Goal: Information Seeking & Learning: Find specific fact

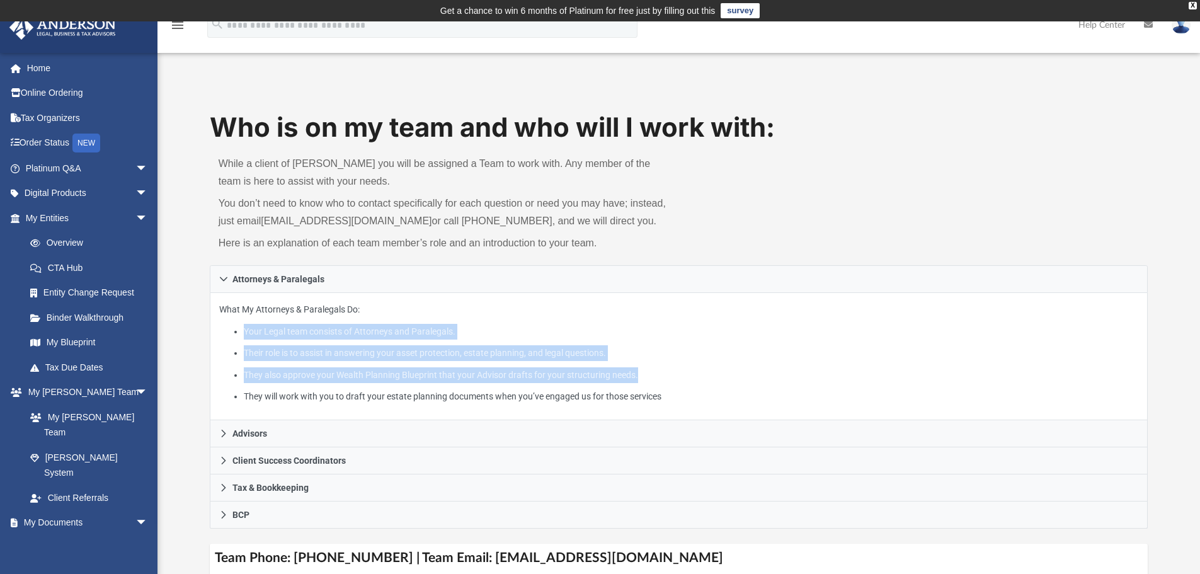
drag, startPoint x: 241, startPoint y: 329, endPoint x: 700, endPoint y: 366, distance: 460.6
click at [700, 366] on ul "Your Legal team consists of Attorneys and Paralegals. Their role is to assist i…" at bounding box center [678, 364] width 919 height 81
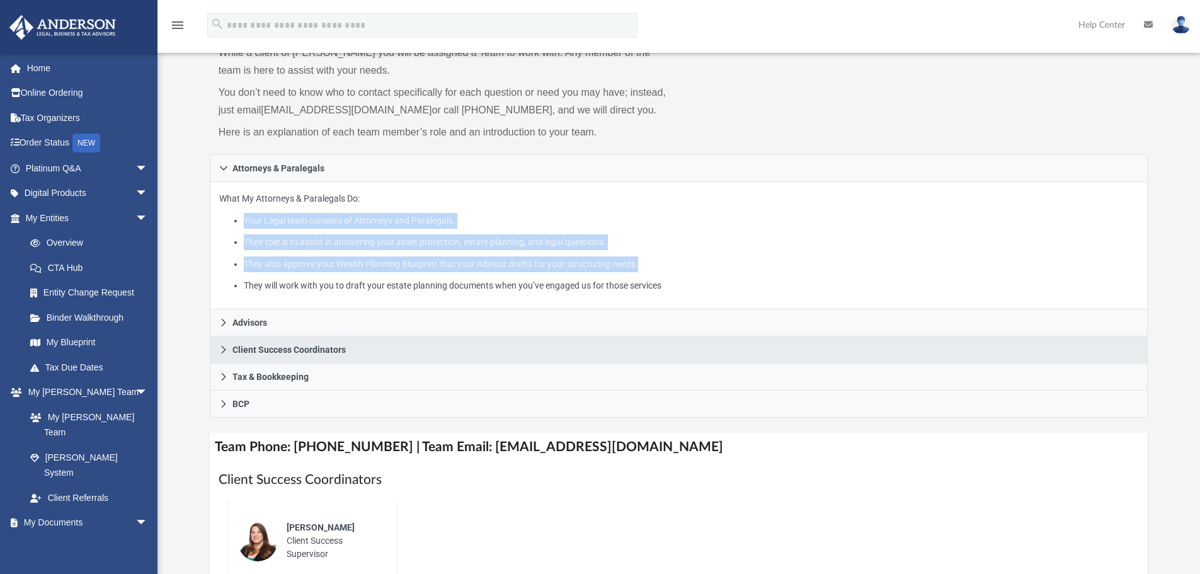
scroll to position [126, 0]
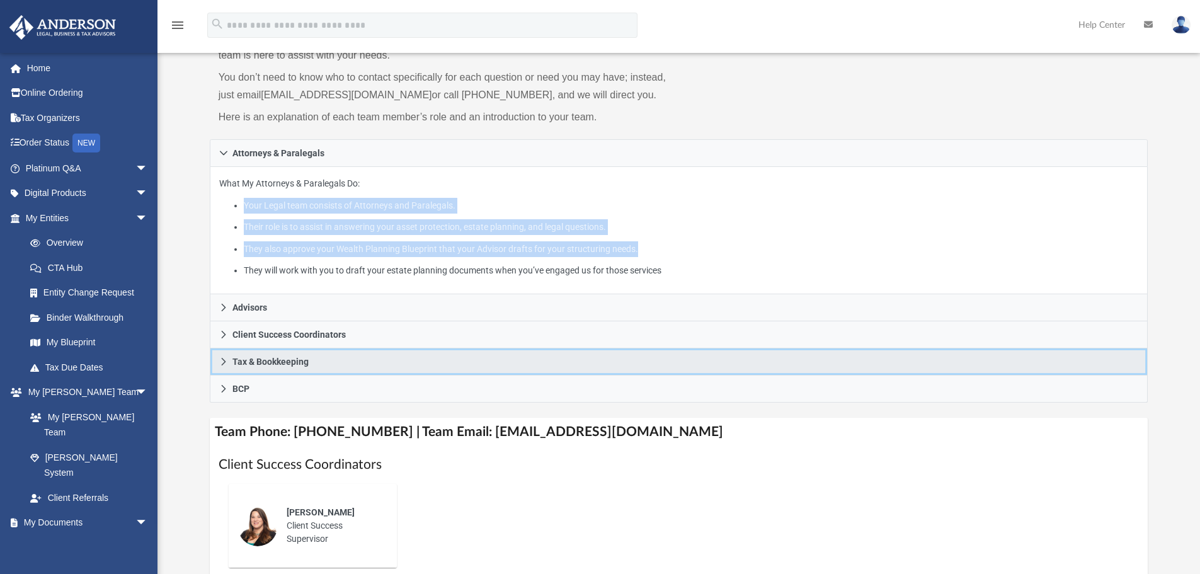
click at [226, 365] on icon at bounding box center [223, 361] width 9 height 9
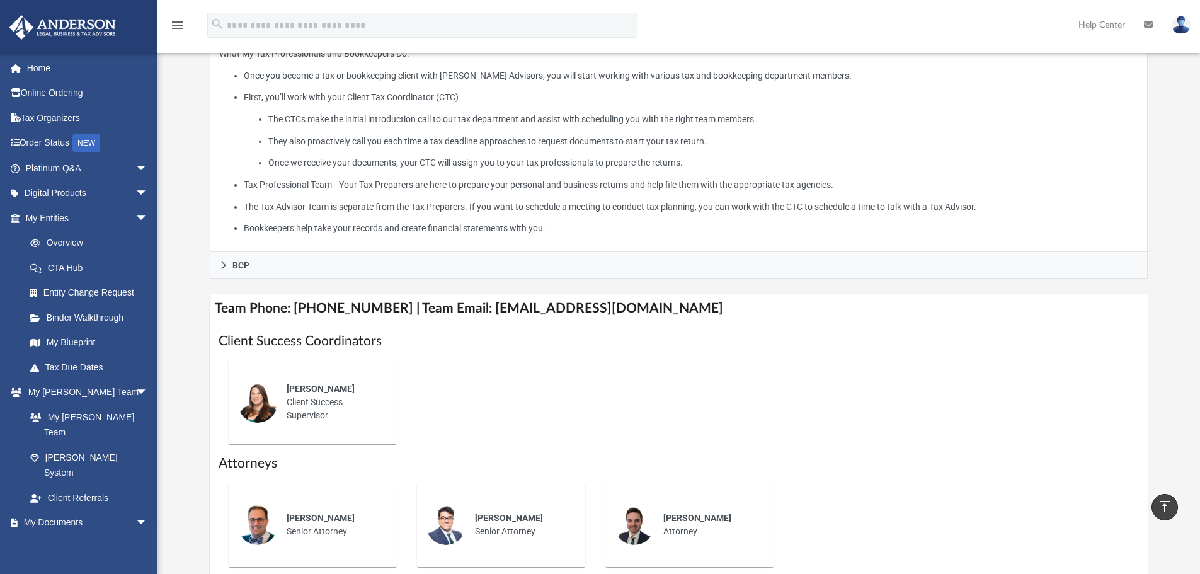
scroll to position [315, 0]
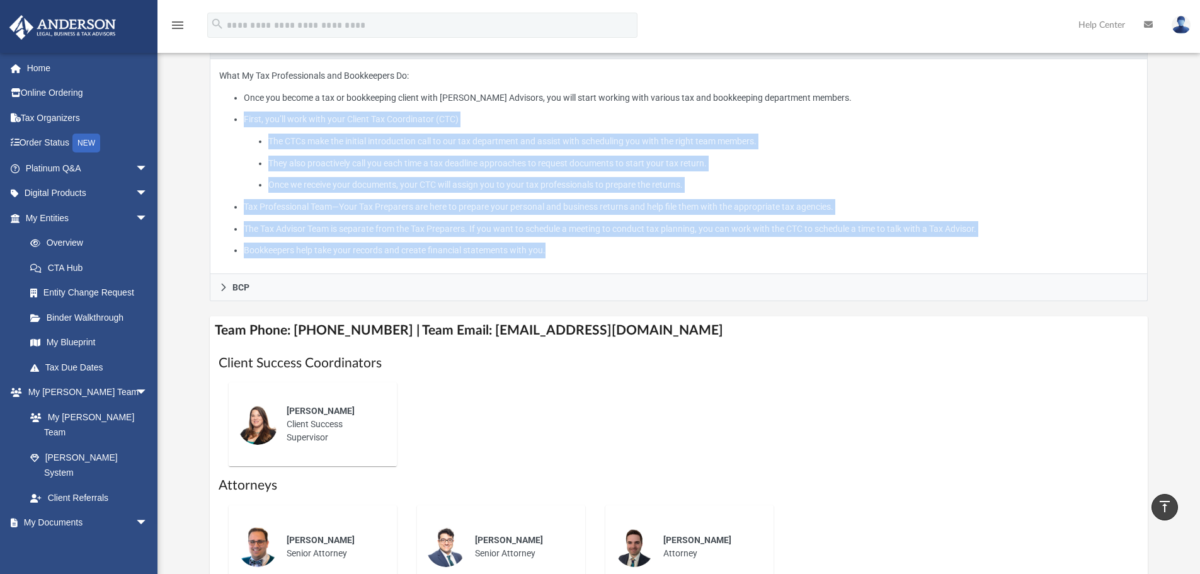
drag, startPoint x: 251, startPoint y: 111, endPoint x: 935, endPoint y: 253, distance: 699.1
click at [935, 253] on ul "Once you become a tax or bookkeeping client with Anderson Advisors, you will st…" at bounding box center [678, 174] width 919 height 168
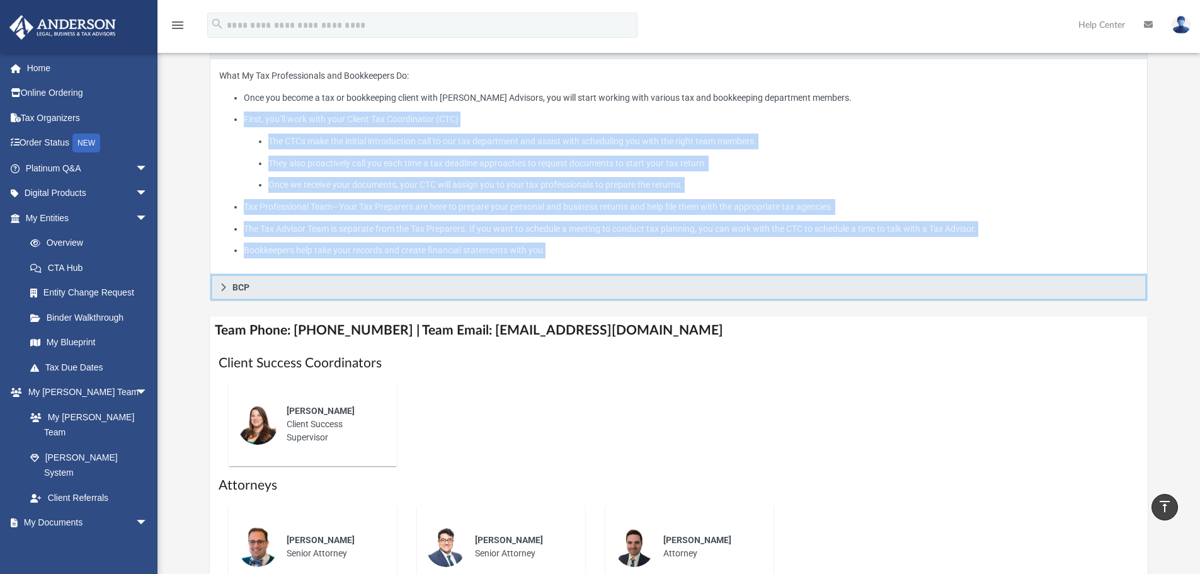
click at [315, 283] on link "BCP" at bounding box center [679, 287] width 938 height 27
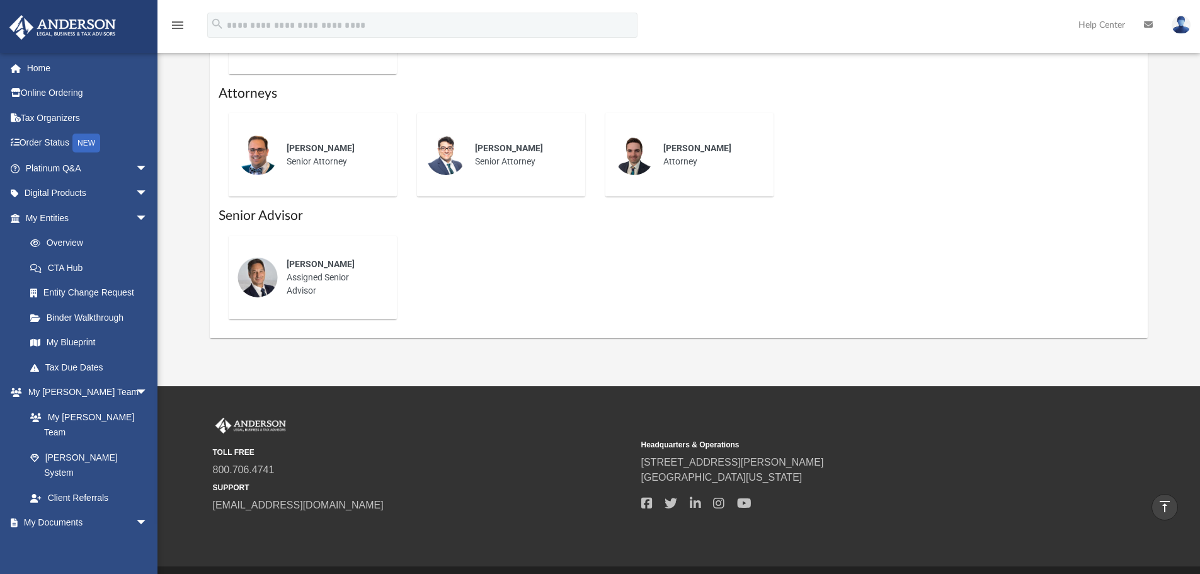
scroll to position [578, 0]
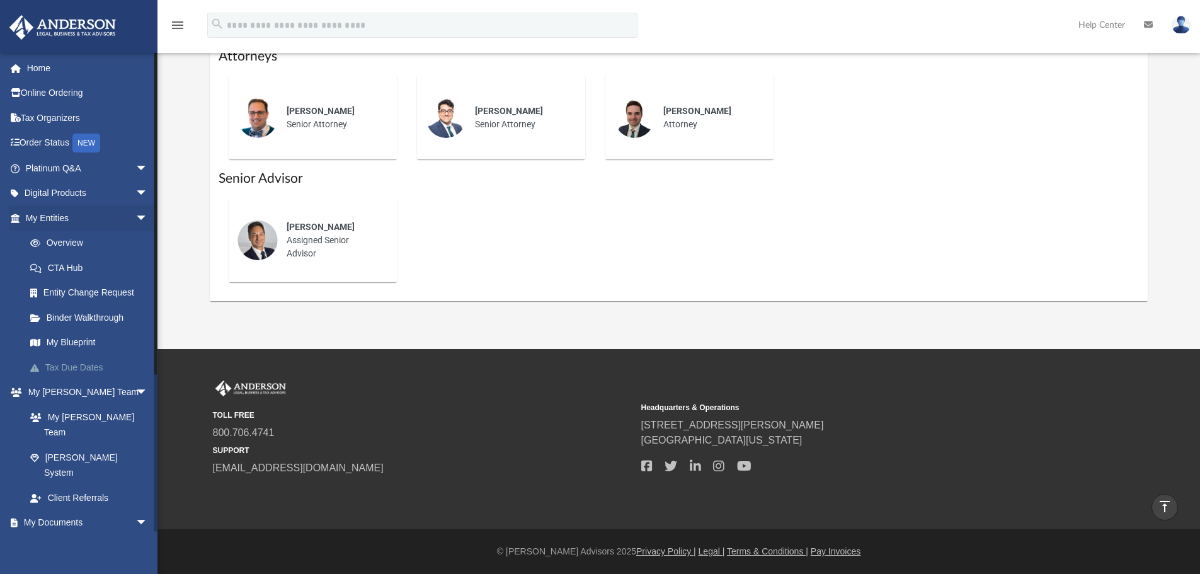
click at [65, 365] on link "Tax Due Dates" at bounding box center [92, 367] width 149 height 25
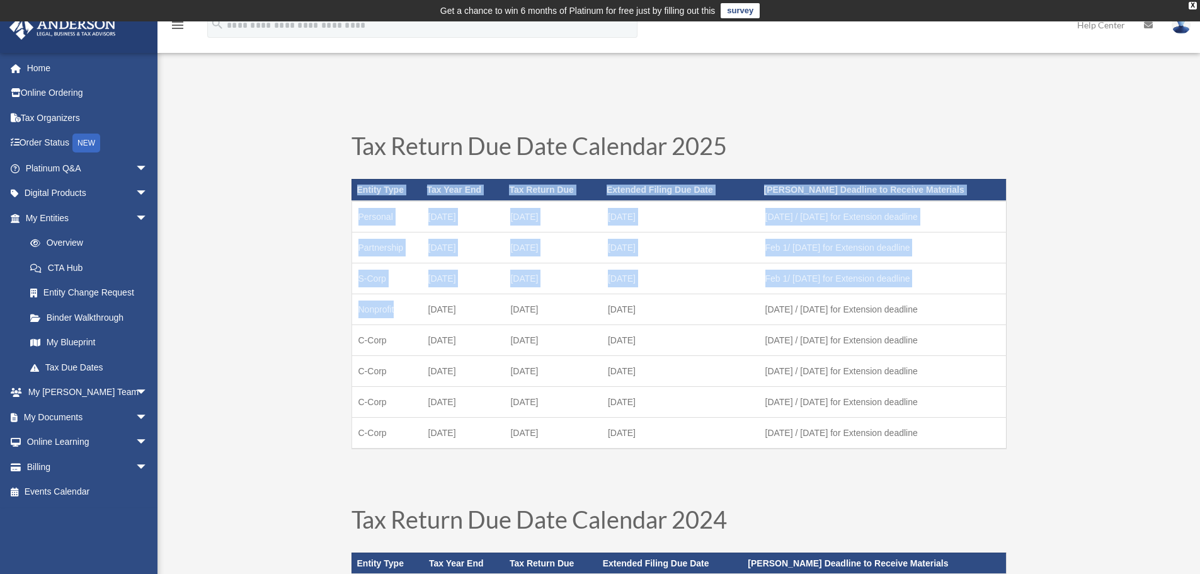
drag, startPoint x: 466, startPoint y: 306, endPoint x: 1045, endPoint y: 266, distance: 580.7
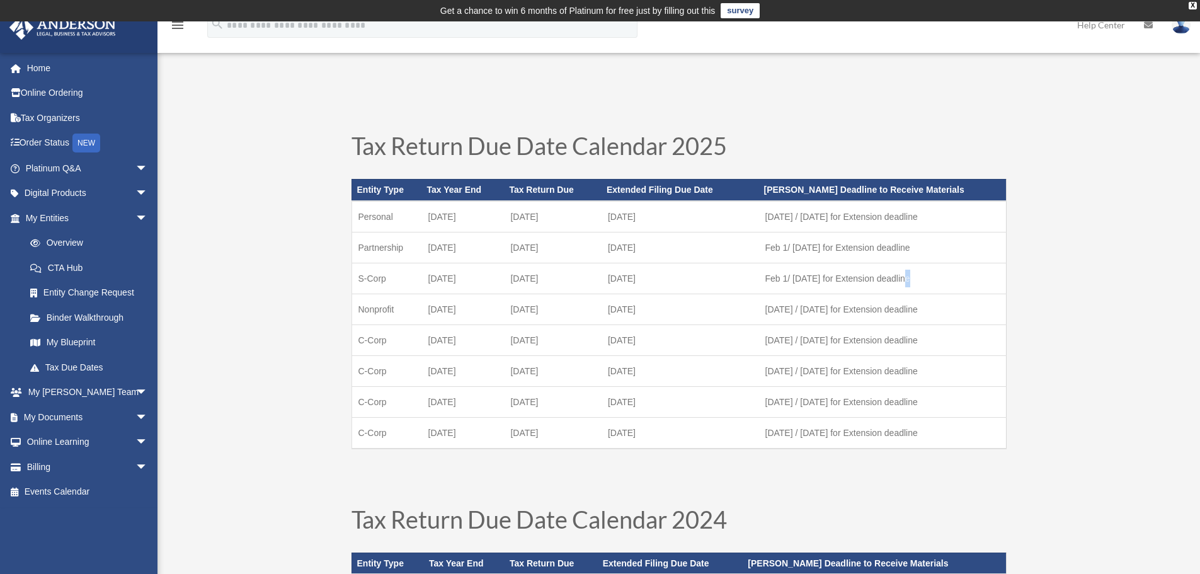
drag, startPoint x: 940, startPoint y: 270, endPoint x: 905, endPoint y: 293, distance: 41.7
click at [905, 293] on td "Feb 1/ [DATE] for Extension deadline" at bounding box center [882, 278] width 247 height 31
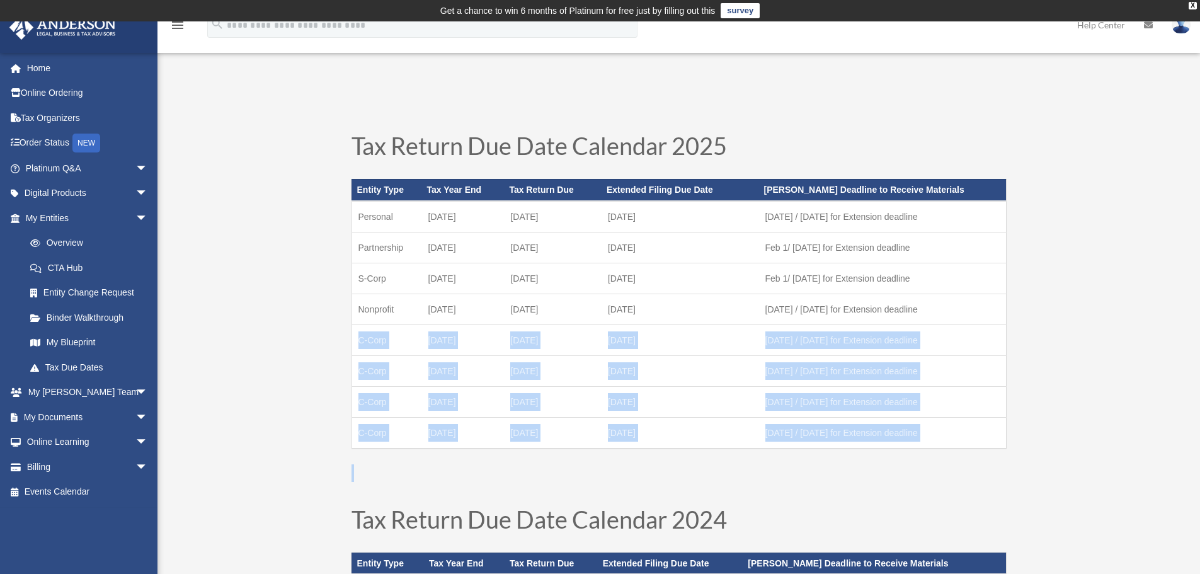
drag, startPoint x: 921, startPoint y: 293, endPoint x: 1003, endPoint y: 451, distance: 177.4
click at [1003, 451] on div "Entity Type Tax Year End Tax Return Due Extended Filing Due Date [PERSON_NAME] …" at bounding box center [678, 323] width 655 height 318
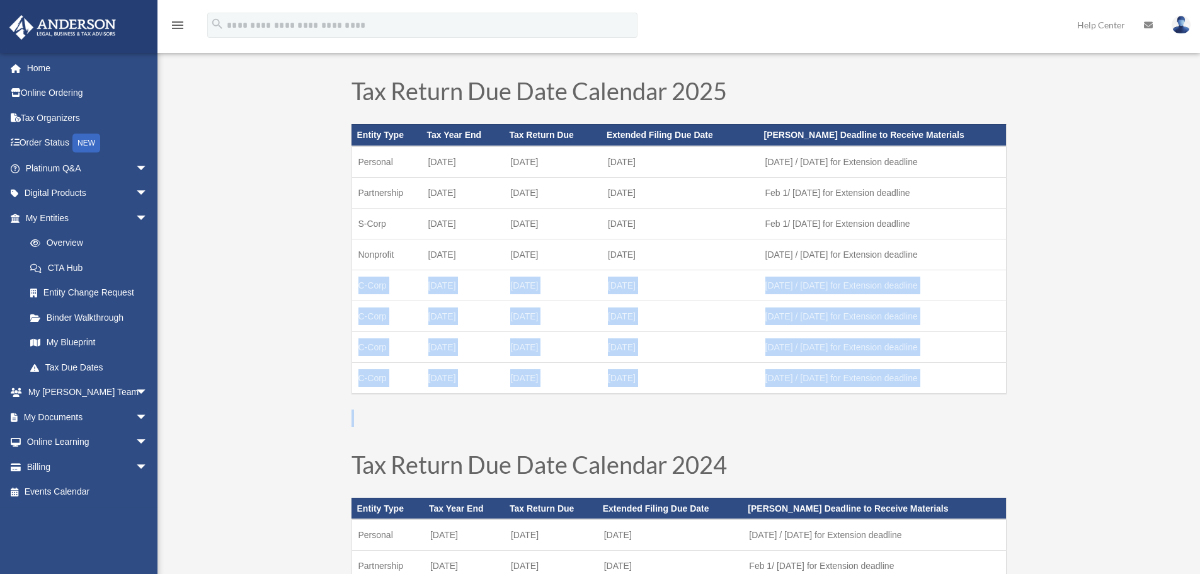
scroll to position [252, 0]
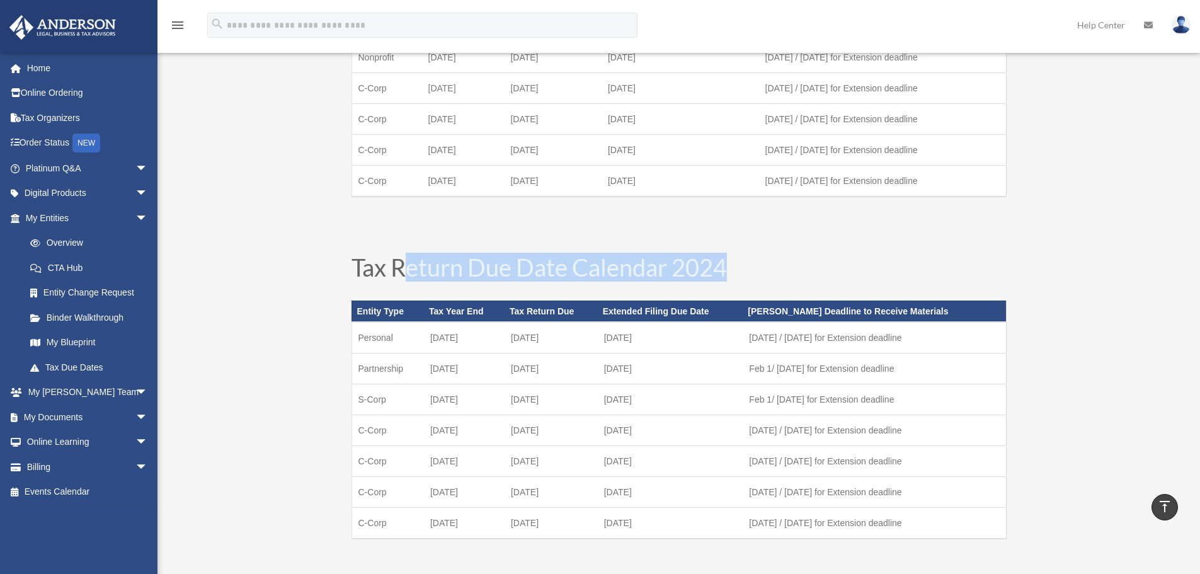
drag, startPoint x: 411, startPoint y: 271, endPoint x: 969, endPoint y: 258, distance: 558.7
click at [969, 258] on h1 "Tax Return Due Date Calendar 2024" at bounding box center [678, 270] width 655 height 30
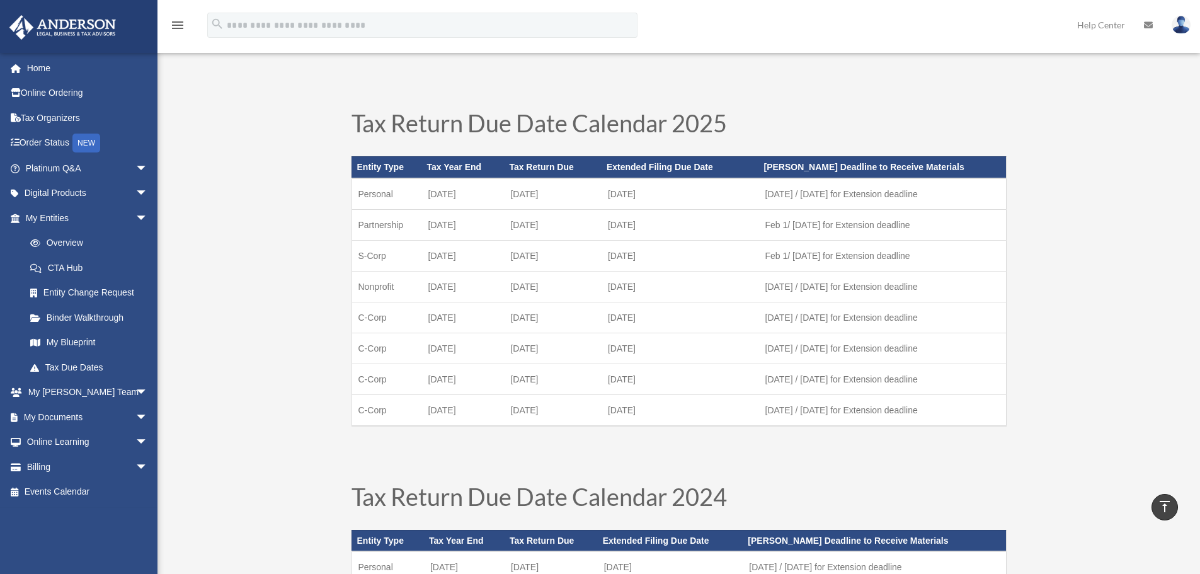
scroll to position [0, 0]
